Goal: Find specific page/section: Find specific page/section

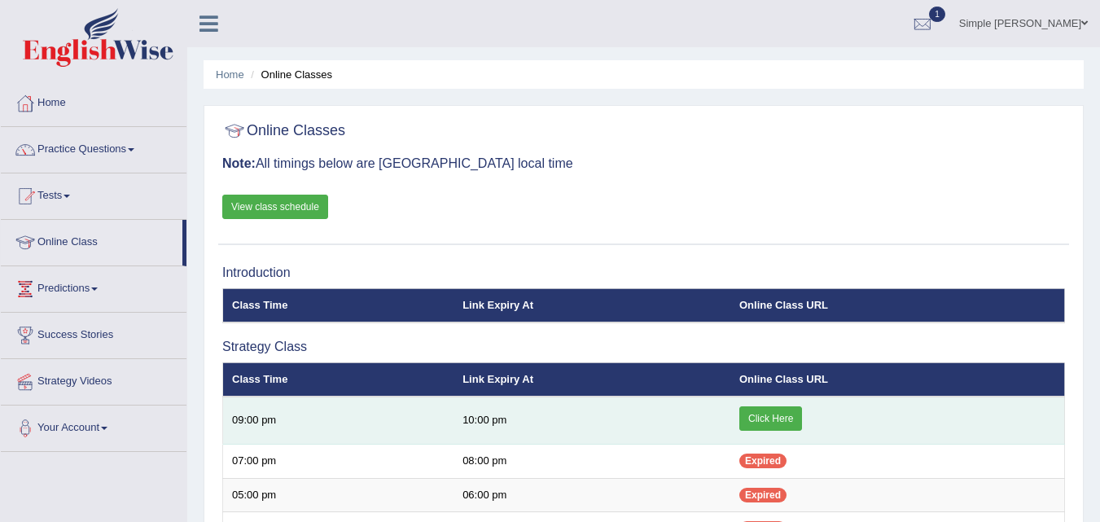
click at [775, 416] on link "Click Here" at bounding box center [770, 418] width 63 height 24
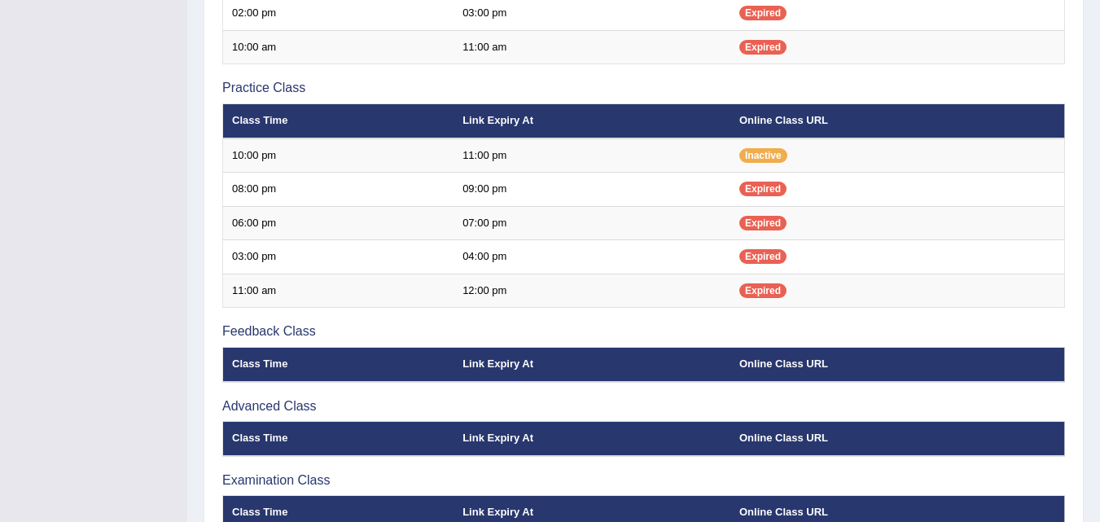
scroll to position [491, 0]
